Goal: Transaction & Acquisition: Purchase product/service

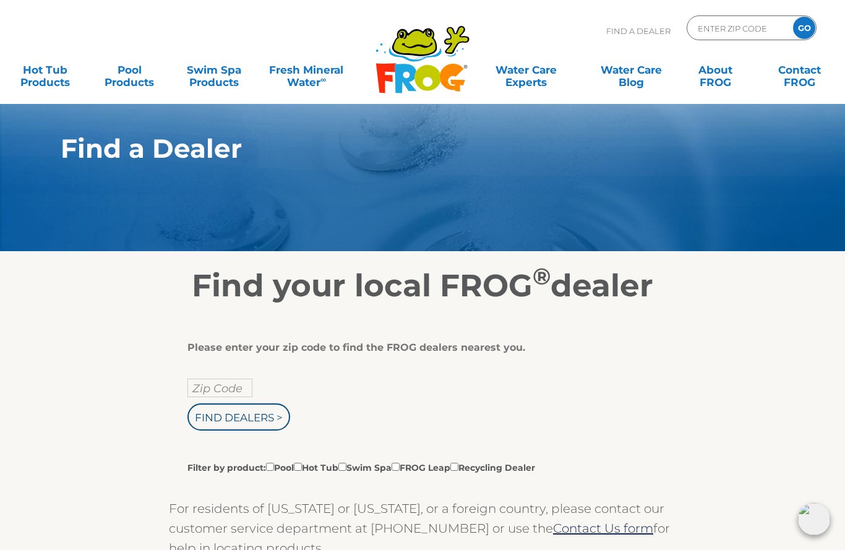
click at [205, 395] on input "Zip Code" at bounding box center [219, 387] width 65 height 19
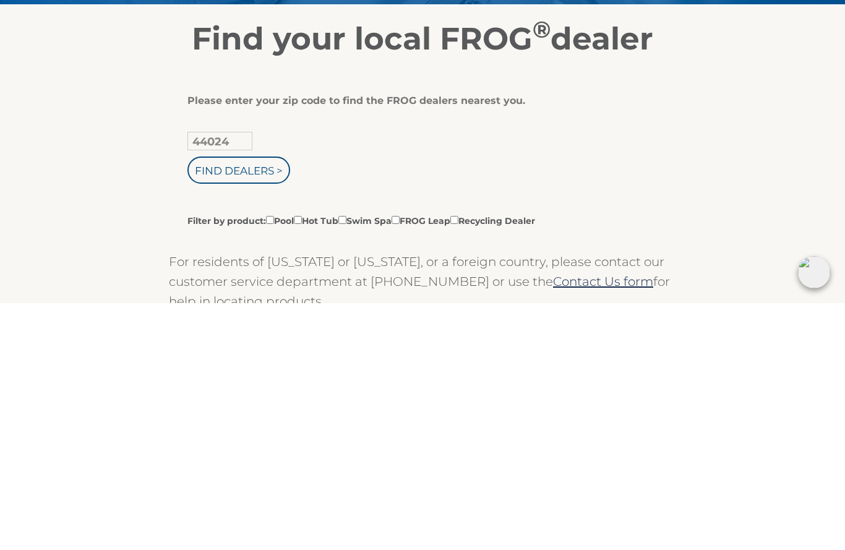
type input "44024"
click at [233, 403] on input "Find Dealers >" at bounding box center [238, 416] width 103 height 27
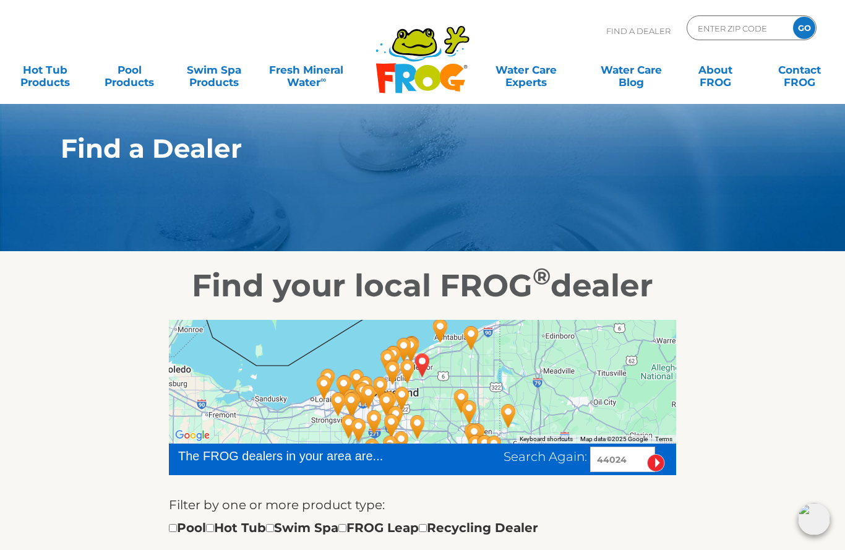
click at [214, 525] on input "checkbox" at bounding box center [210, 528] width 8 height 8
checkbox input "true"
click at [33, 80] on link "Hot Tub Products" at bounding box center [45, 70] width 66 height 25
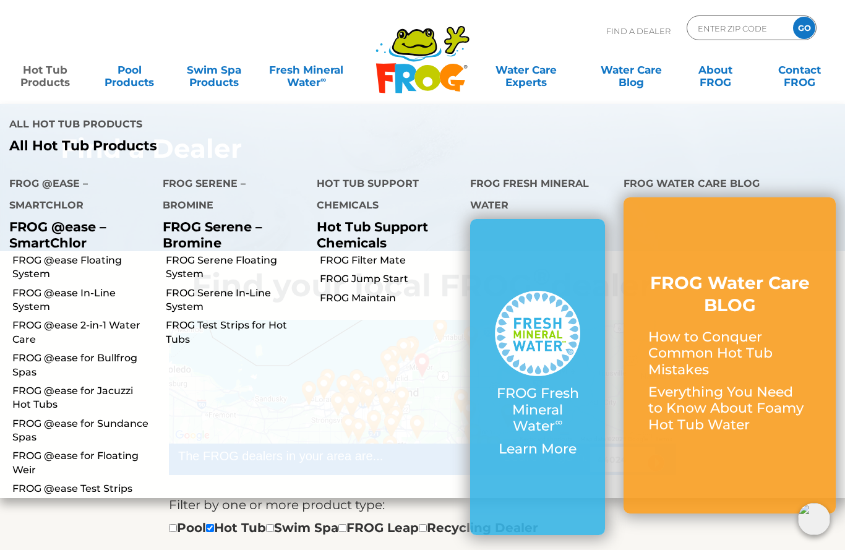
click at [93, 417] on link "FROG @ease for Sundance Spas" at bounding box center [82, 431] width 141 height 28
